Goal: Entertainment & Leisure: Consume media (video, audio)

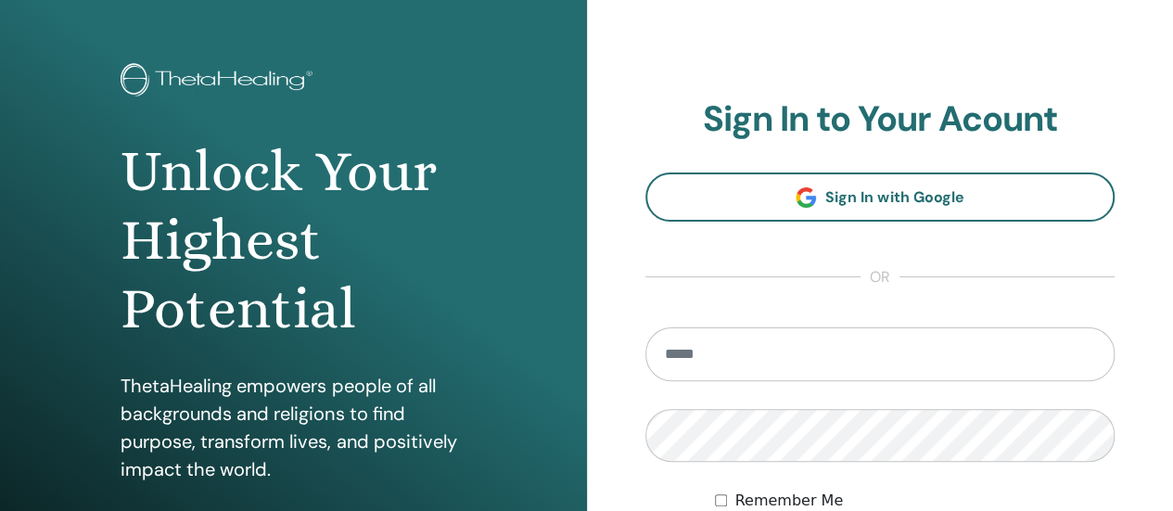
scroll to position [59, 0]
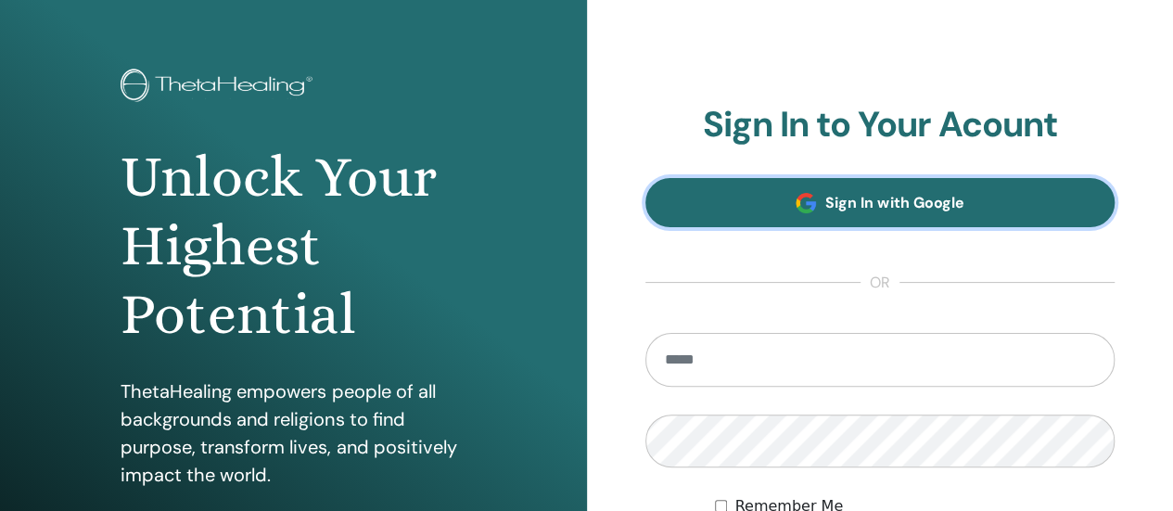
click at [881, 207] on span "Sign In with Google" at bounding box center [894, 202] width 138 height 19
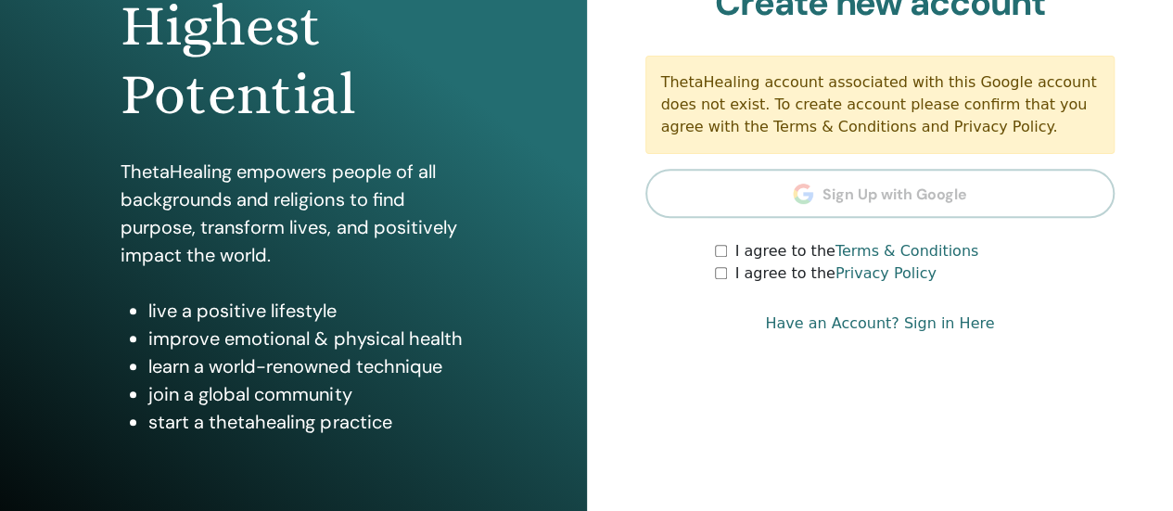
scroll to position [281, 0]
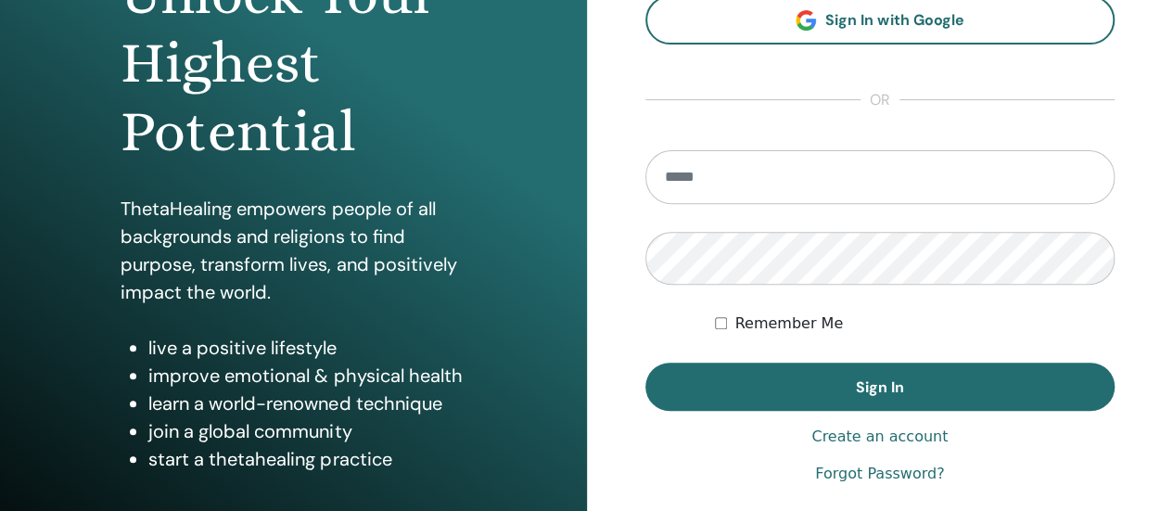
scroll to position [234, 0]
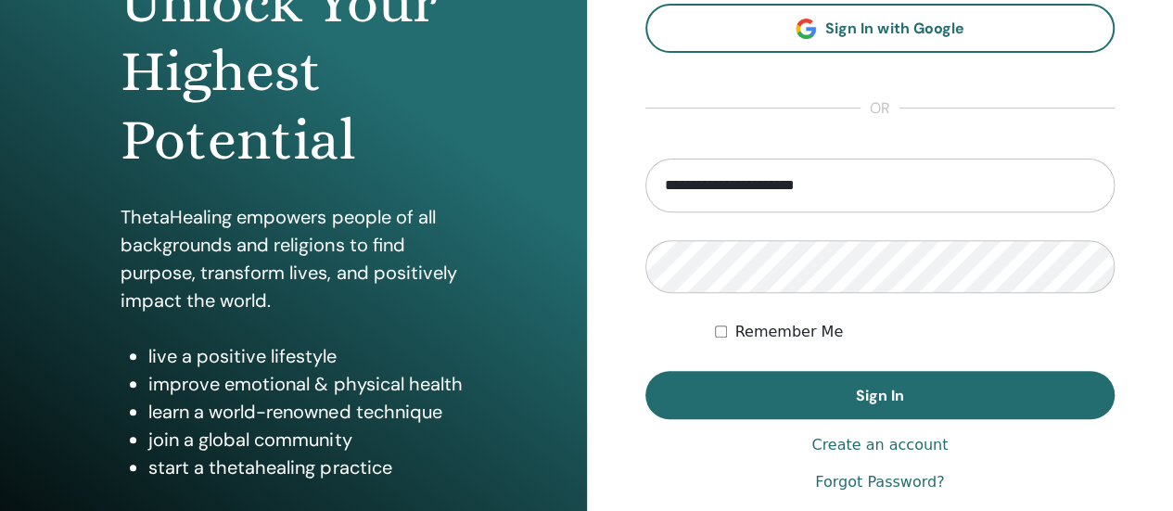
type input "**********"
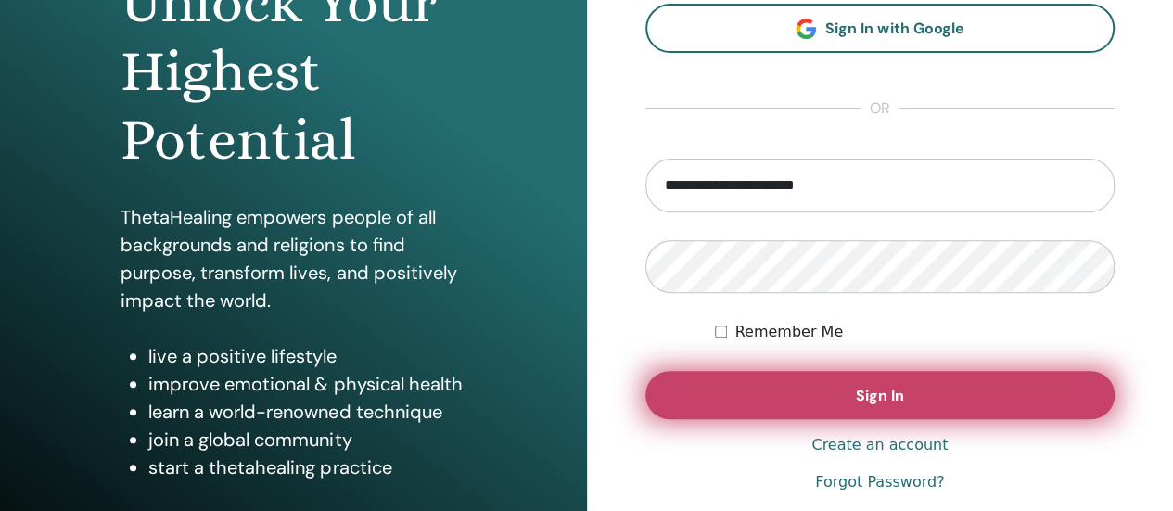
click at [823, 395] on button "Sign In" at bounding box center [880, 395] width 470 height 48
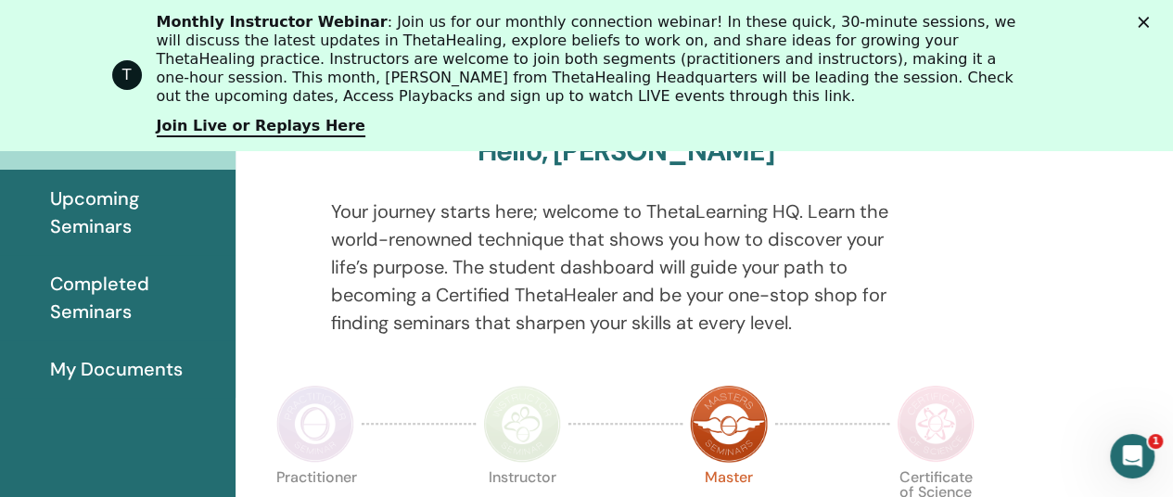
scroll to position [271, 57]
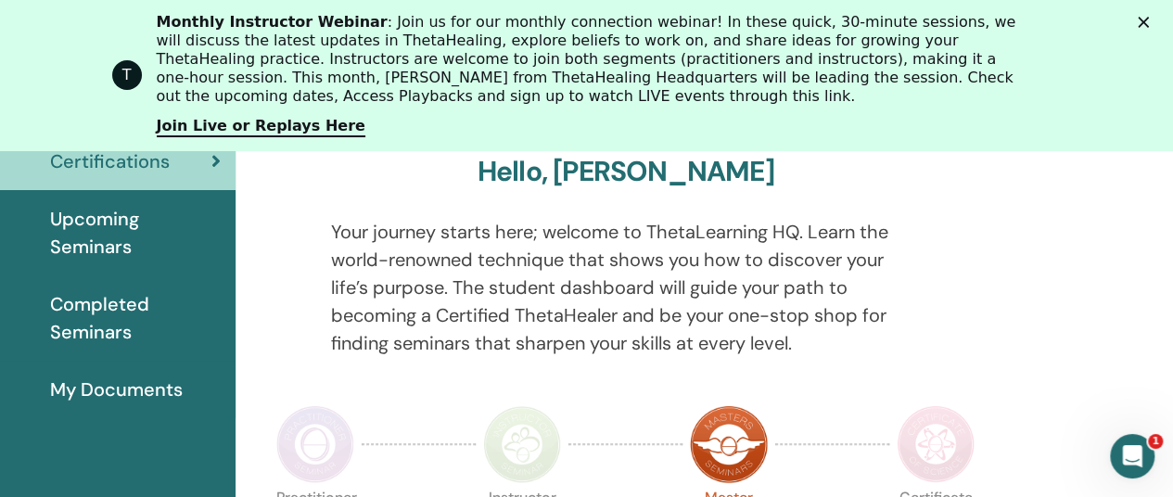
click at [111, 338] on span "Completed Seminars" at bounding box center [135, 318] width 171 height 56
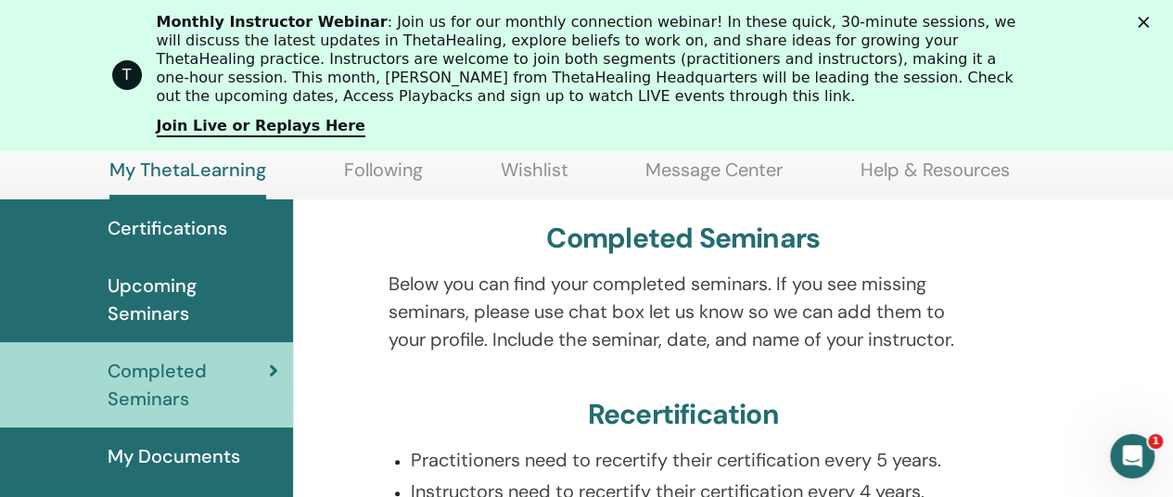
scroll to position [204, 0]
click at [189, 238] on span "Certifications" at bounding box center [168, 228] width 120 height 28
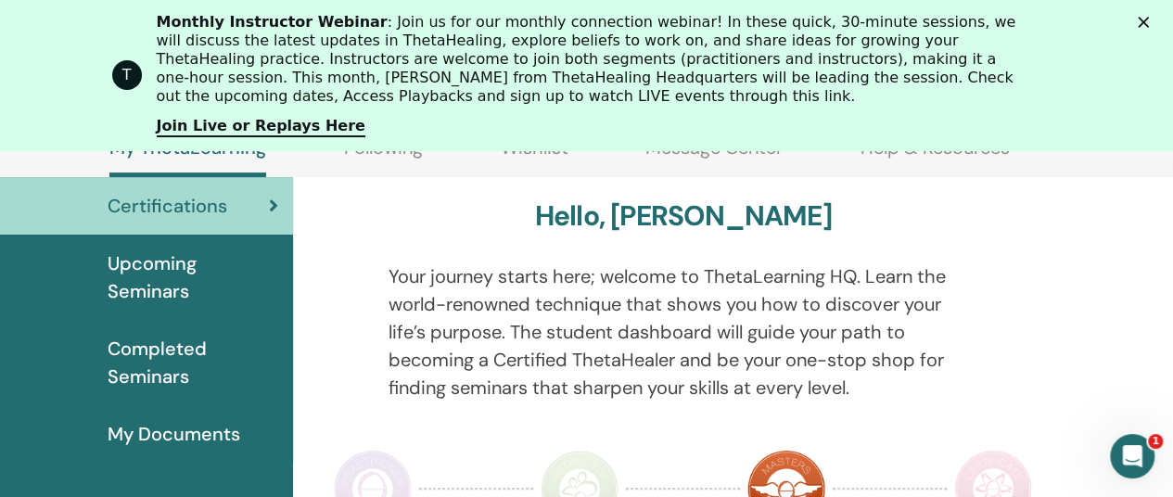
scroll to position [226, 0]
click at [161, 422] on span "My Documents" at bounding box center [174, 434] width 133 height 28
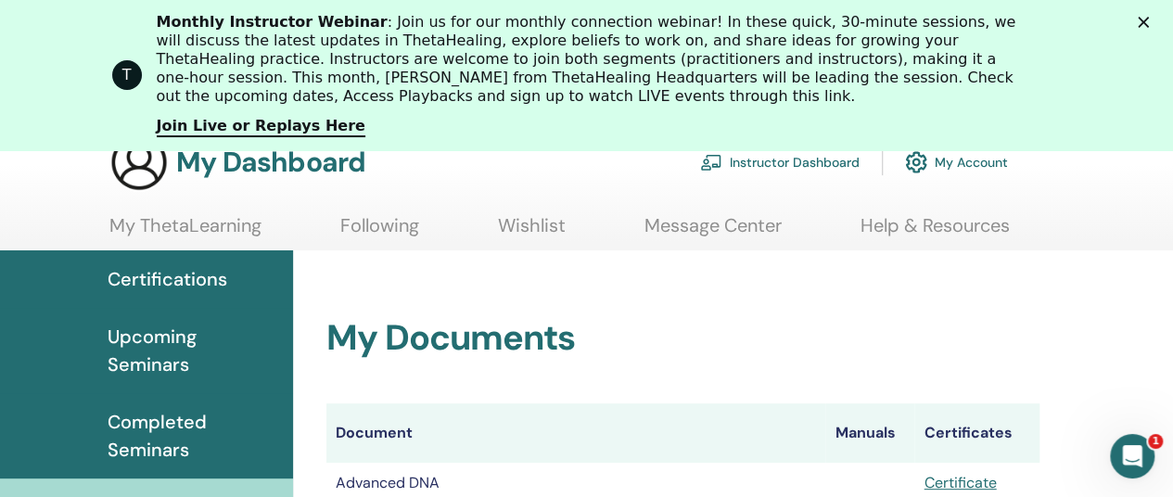
scroll to position [139, 0]
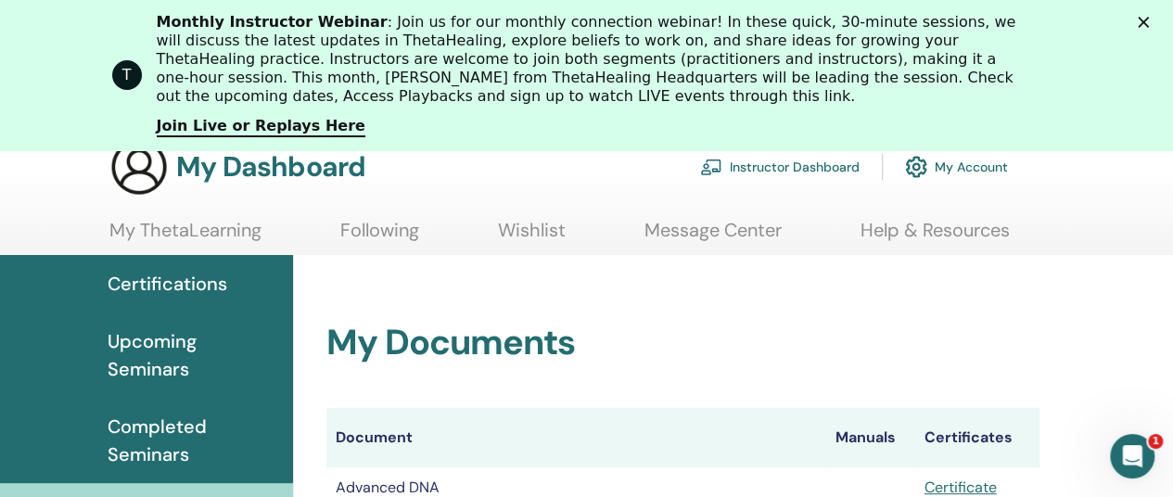
click at [204, 231] on link "My ThetaLearning" at bounding box center [185, 237] width 152 height 36
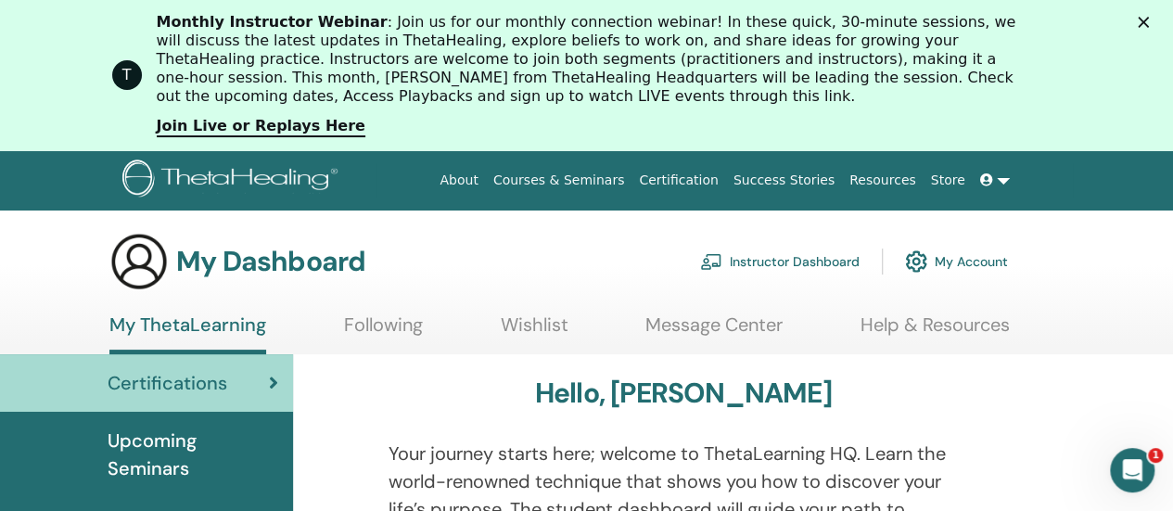
click at [1147, 18] on div "T Monthly Instructor Webinar : Join us for our monthly connection webinar! In t…" at bounding box center [586, 74] width 1173 height 135
click at [291, 134] on link "Join Live or Replays Here" at bounding box center [261, 127] width 209 height 20
click at [1164, 16] on div "T Monthly Instructor Webinar : Join us for our monthly connection webinar! In t…" at bounding box center [586, 74] width 1173 height 135
click at [1149, 21] on polygon "Close" at bounding box center [1143, 22] width 11 height 11
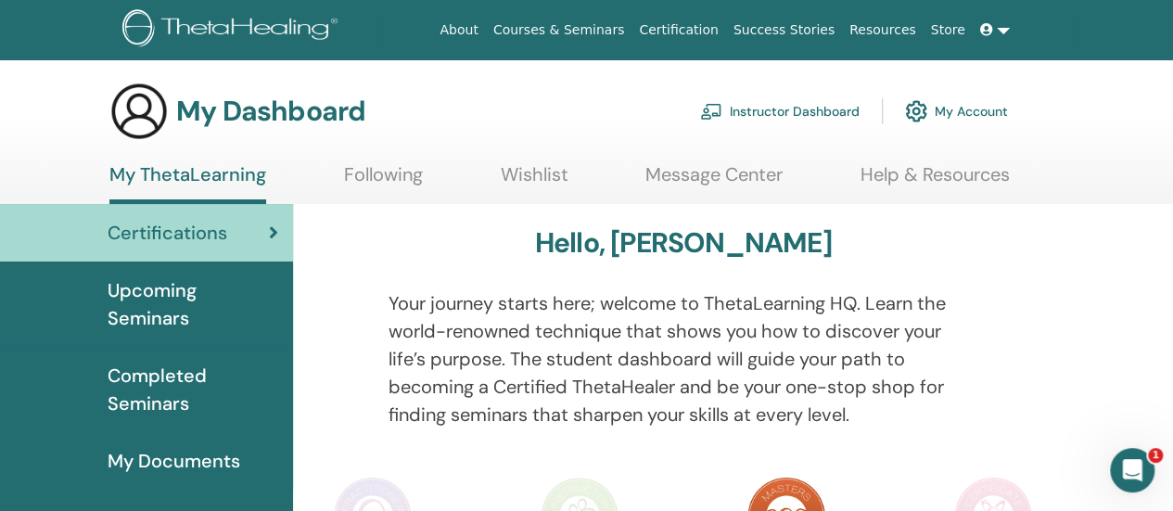
click at [776, 115] on link "Instructor Dashboard" at bounding box center [779, 111] width 159 height 41
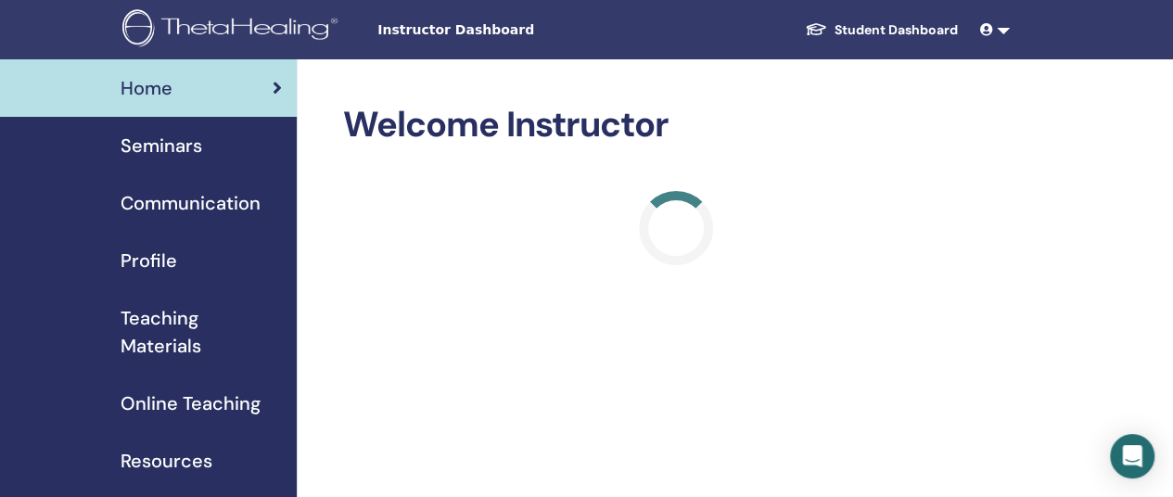
click at [161, 141] on span "Seminars" at bounding box center [162, 146] width 82 height 28
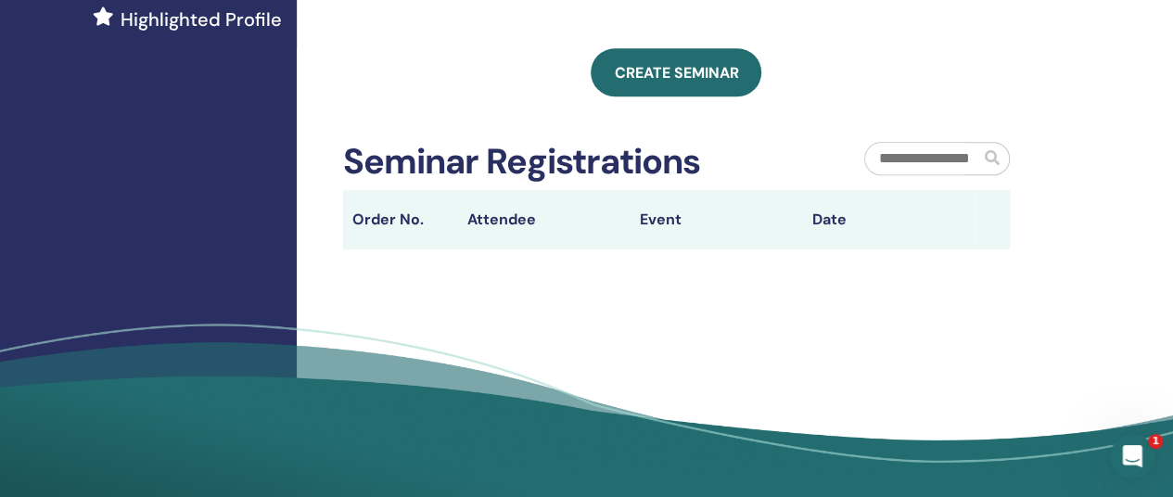
scroll to position [563, 0]
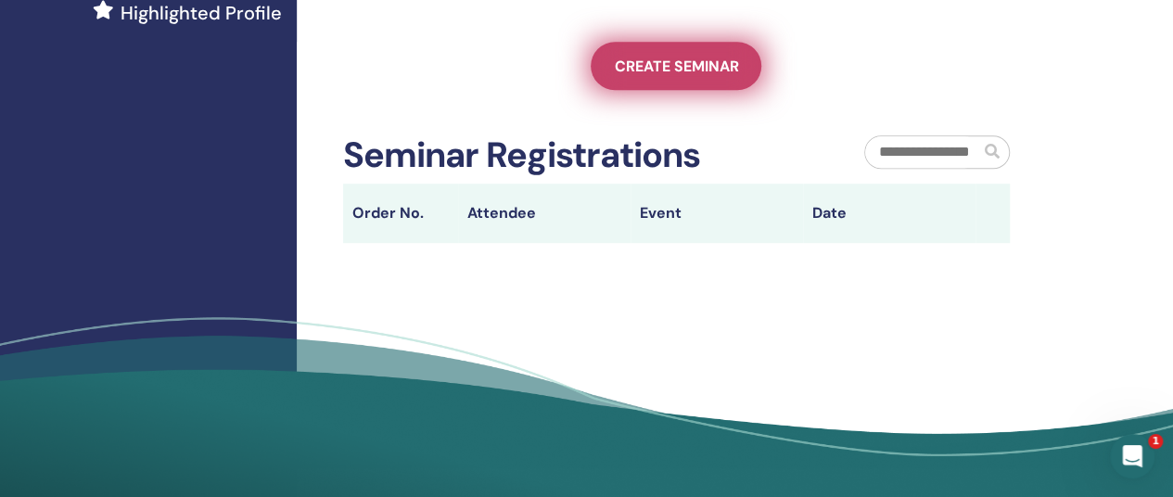
click at [685, 90] on link "Create seminar" at bounding box center [676, 66] width 171 height 48
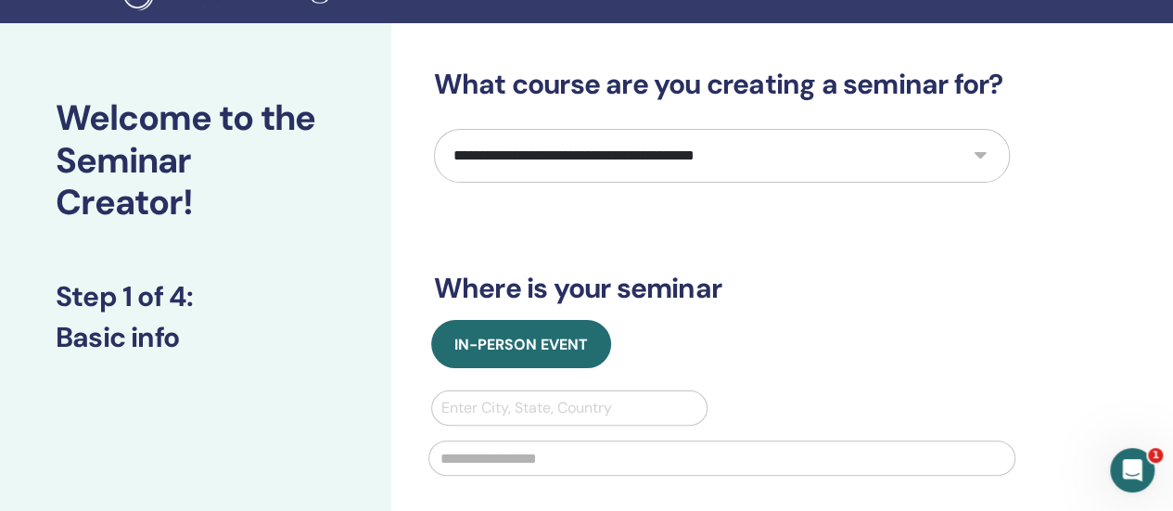
scroll to position [37, 0]
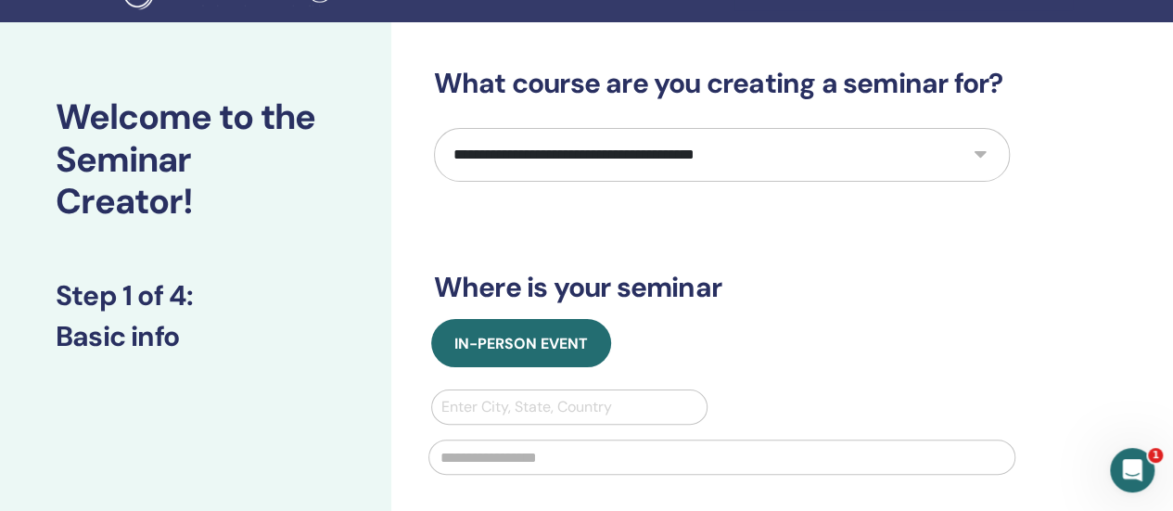
click at [665, 158] on select "**********" at bounding box center [722, 155] width 576 height 54
click at [434, 128] on select "**********" at bounding box center [722, 155] width 576 height 54
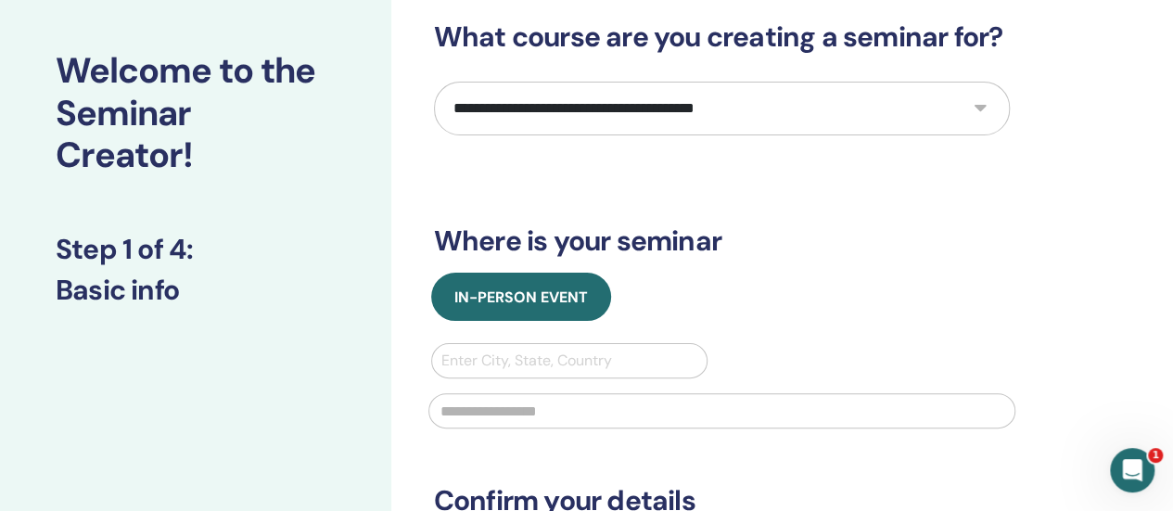
scroll to position [83, 0]
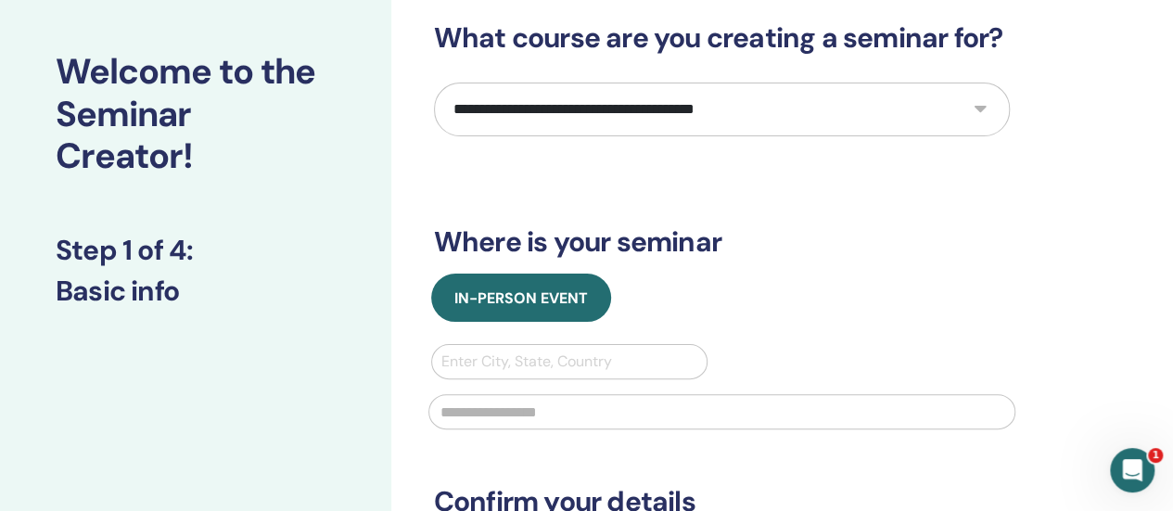
click at [627, 87] on select "**********" at bounding box center [722, 110] width 576 height 54
select select "*"
click at [434, 83] on select "**********" at bounding box center [722, 110] width 576 height 54
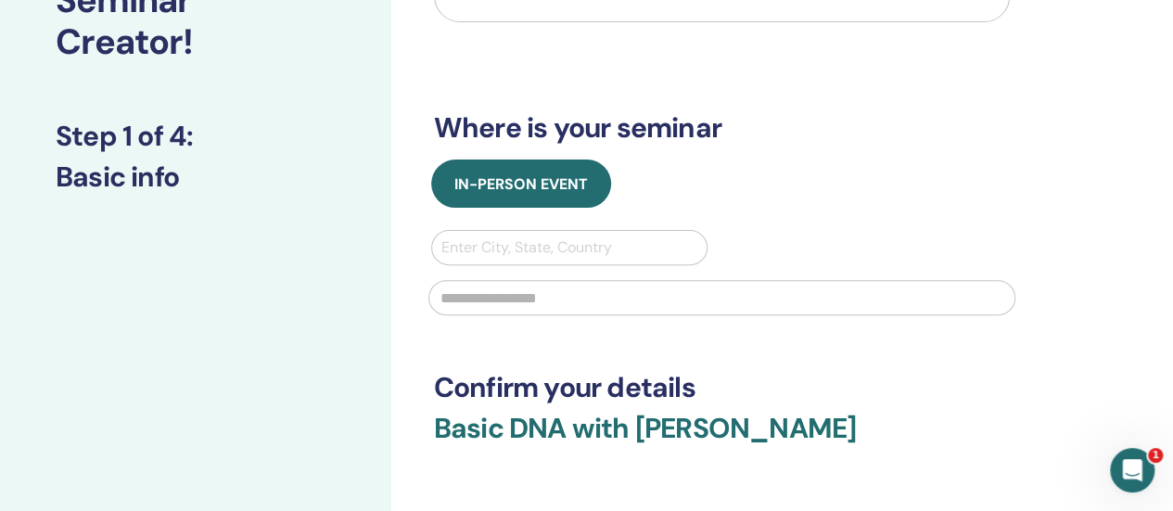
scroll to position [209, 0]
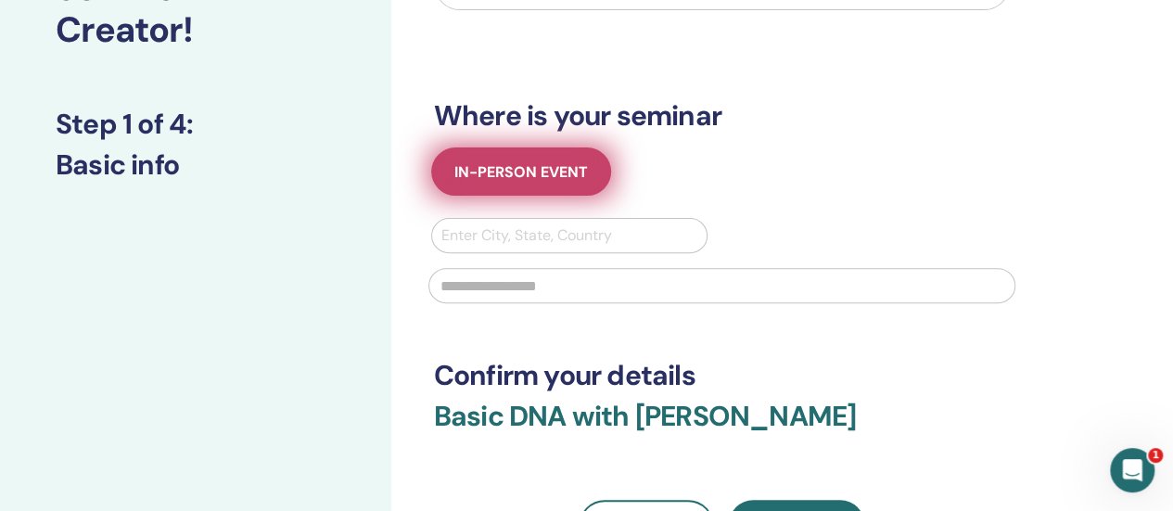
click at [560, 180] on span "In-Person Event" at bounding box center [521, 171] width 134 height 19
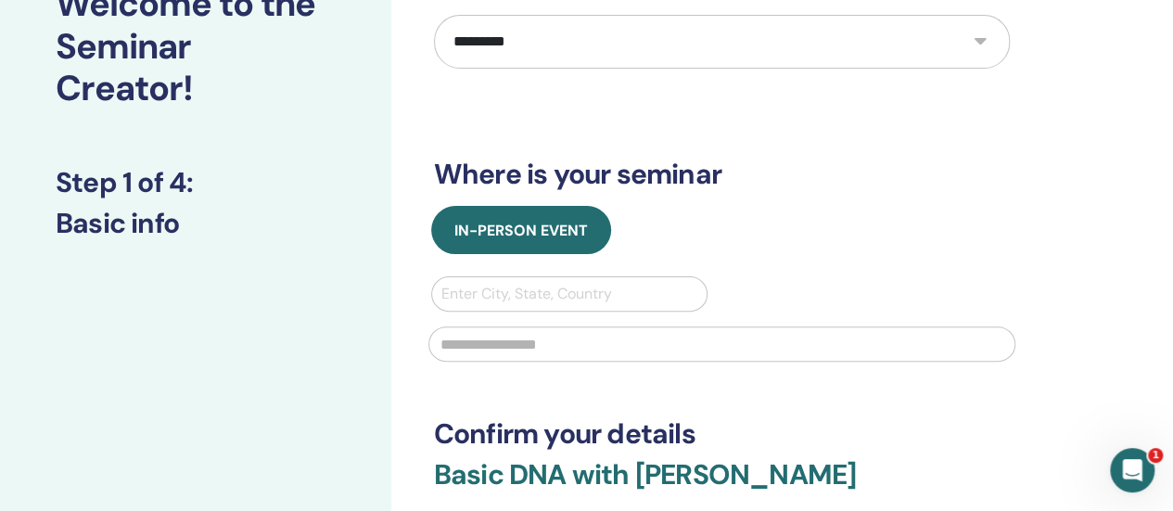
scroll to position [0, 0]
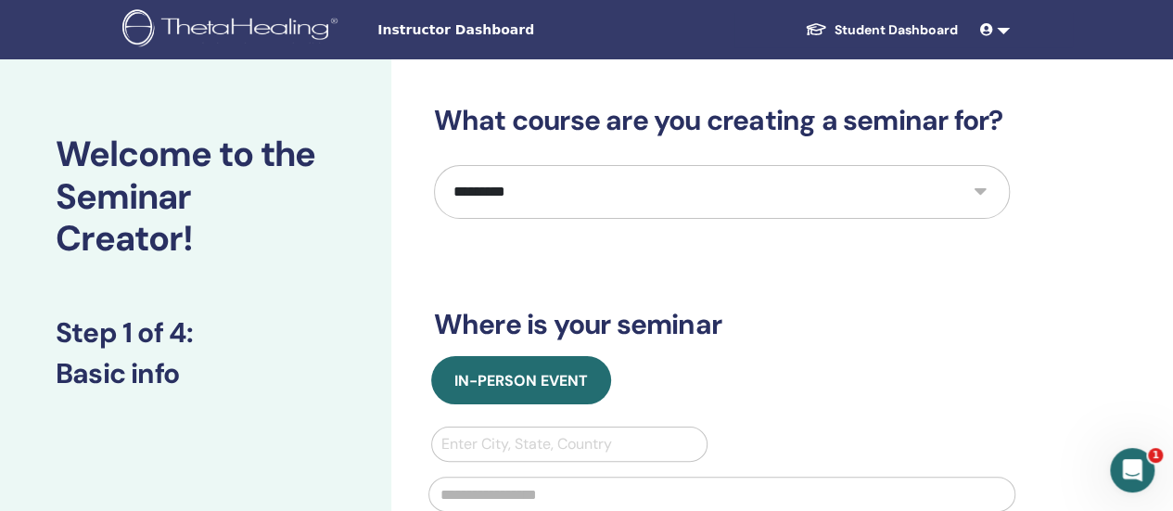
click at [816, 199] on select "**********" at bounding box center [722, 192] width 576 height 54
select select "****"
click at [434, 165] on select "**********" at bounding box center [722, 192] width 576 height 54
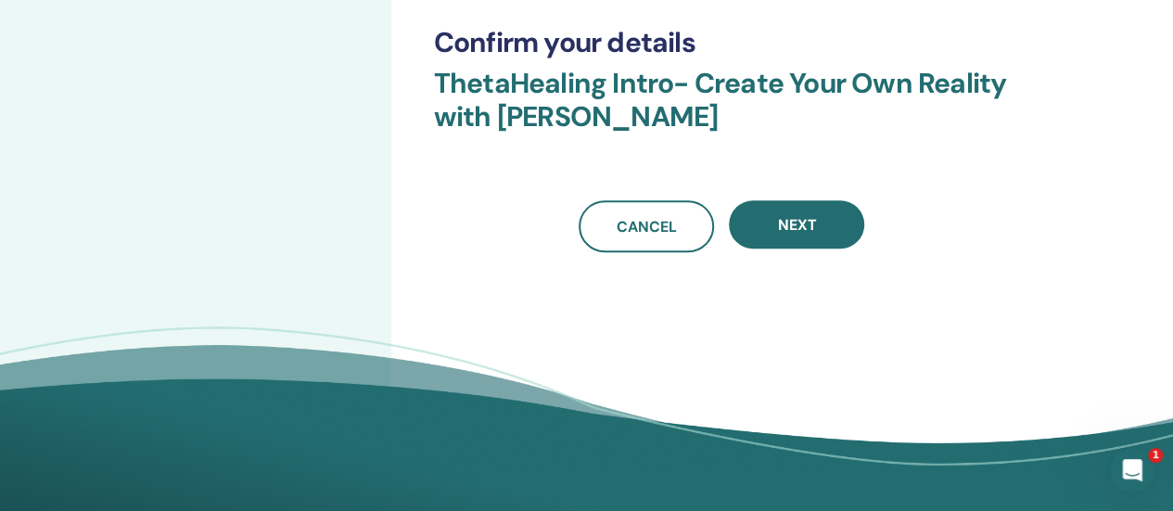
scroll to position [543, 0]
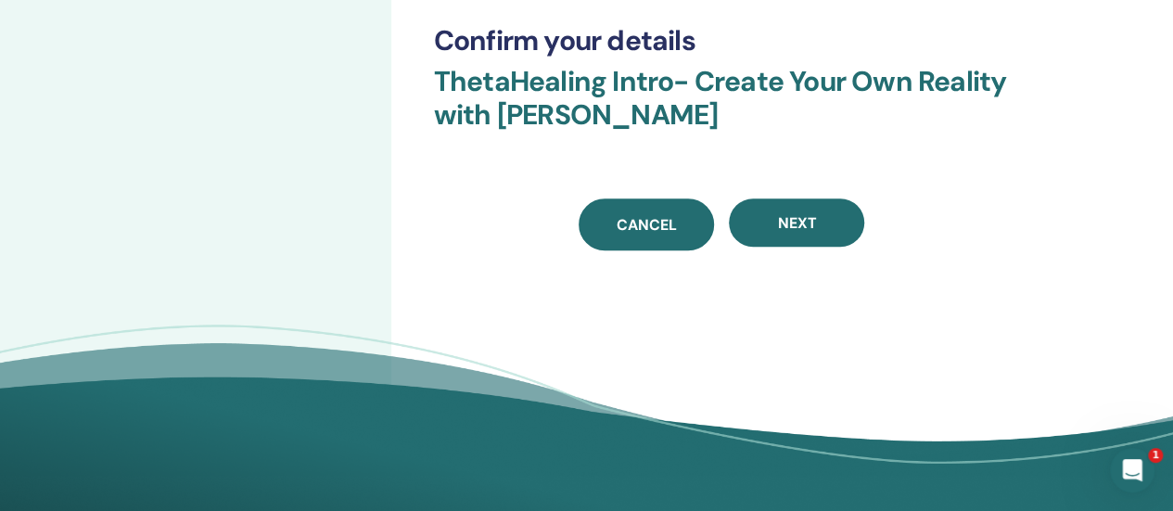
click at [640, 222] on span "Cancel" at bounding box center [647, 224] width 60 height 19
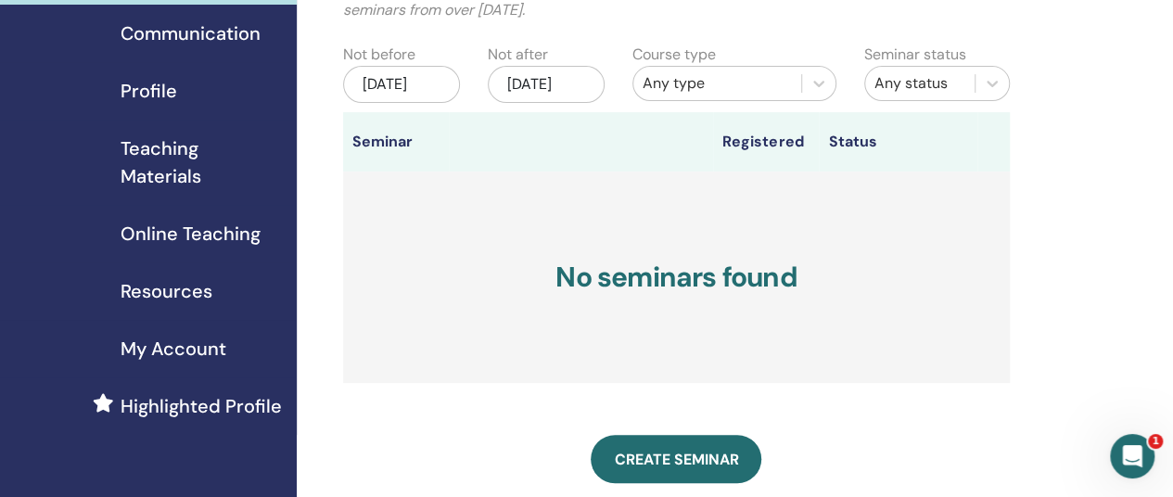
scroll to position [172, 0]
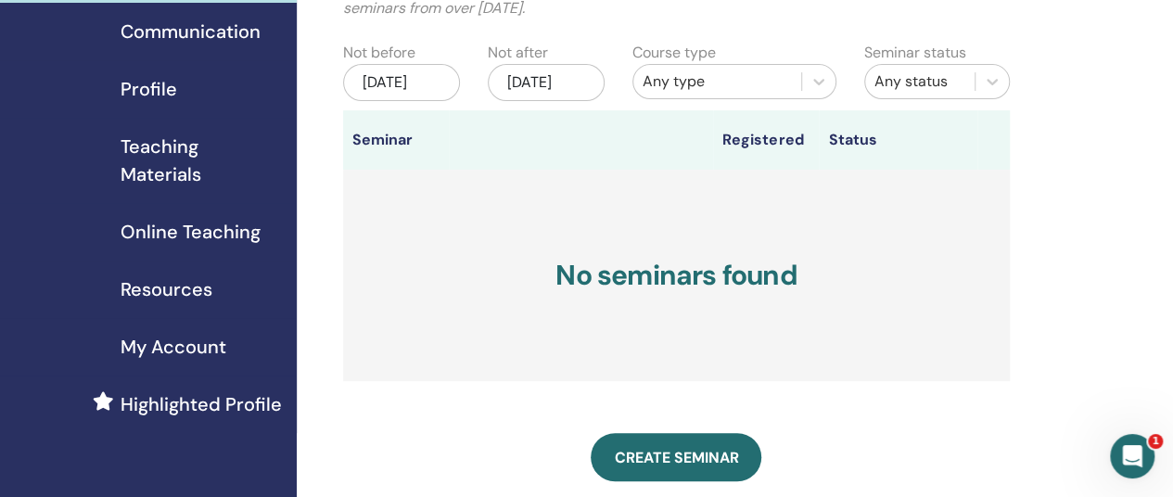
click at [193, 222] on span "Online Teaching" at bounding box center [191, 232] width 140 height 28
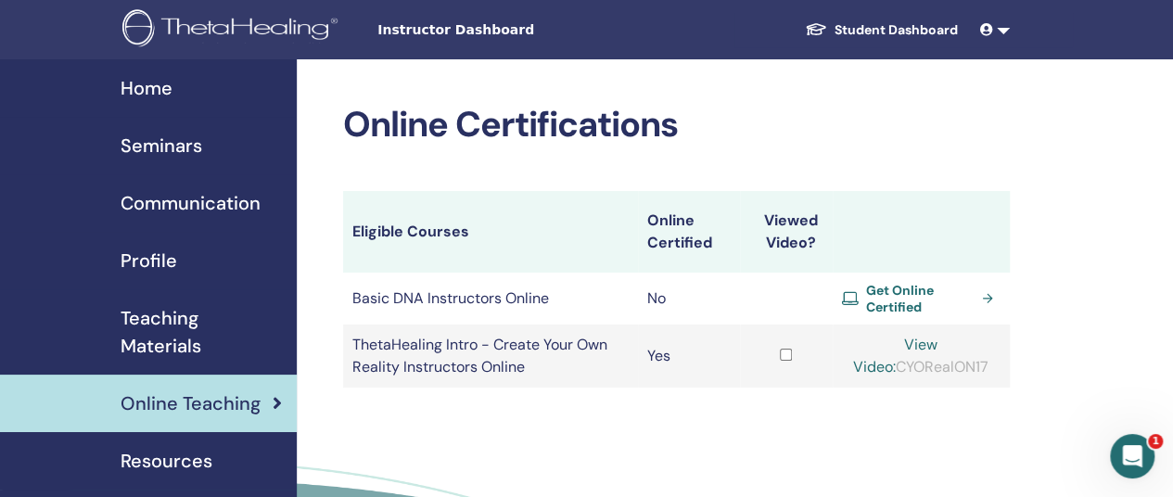
click at [933, 340] on link "View Video:" at bounding box center [895, 356] width 84 height 42
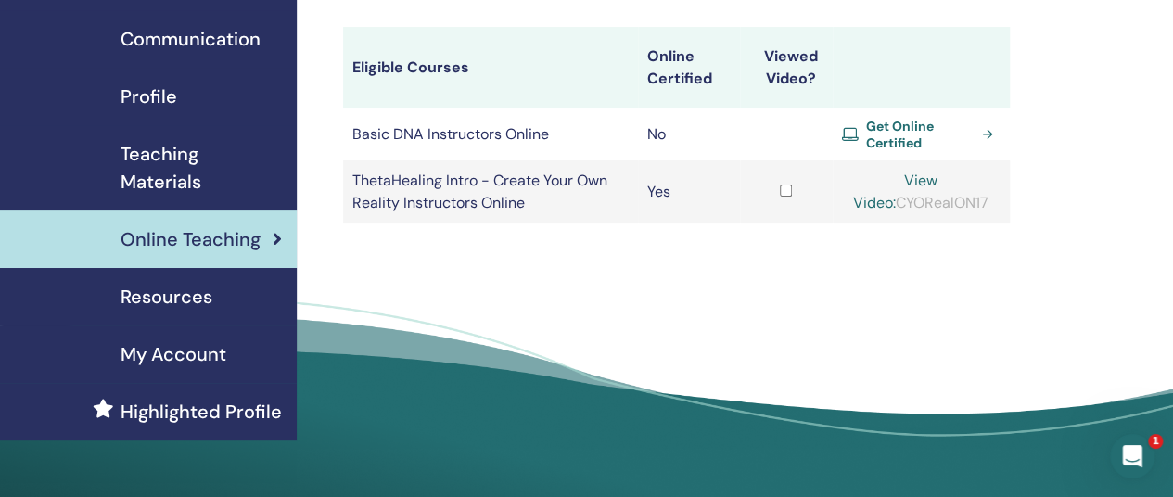
scroll to position [174, 0]
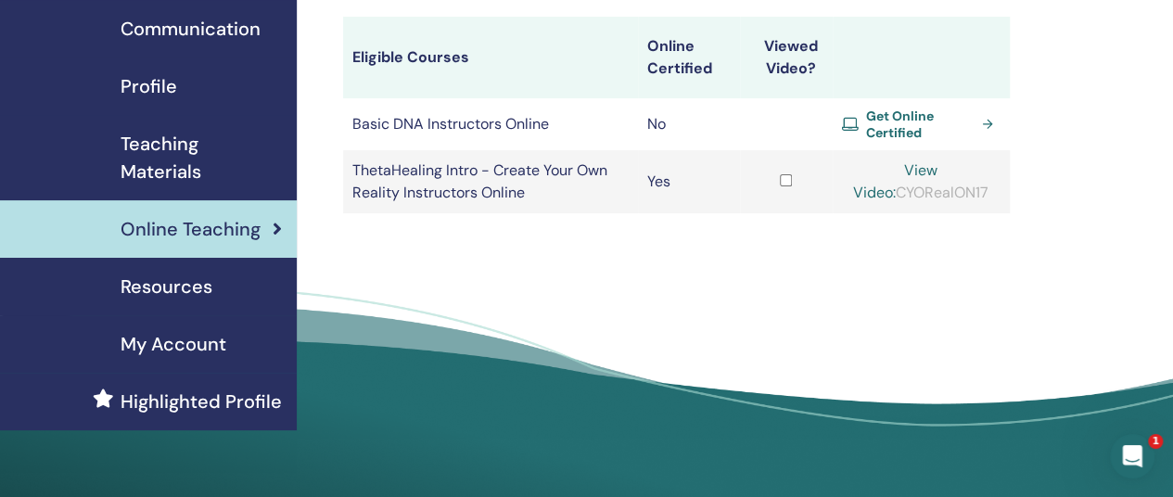
drag, startPoint x: 978, startPoint y: 194, endPoint x: 866, endPoint y: 199, distance: 112.3
click at [866, 199] on div "View Video: CYORealON17" at bounding box center [921, 181] width 159 height 45
copy div "CYORealON17"
click at [866, 199] on div "View Video: CYORealON17" at bounding box center [921, 181] width 159 height 45
click at [923, 162] on link "View Video:" at bounding box center [895, 181] width 84 height 42
